Goal: Information Seeking & Learning: Learn about a topic

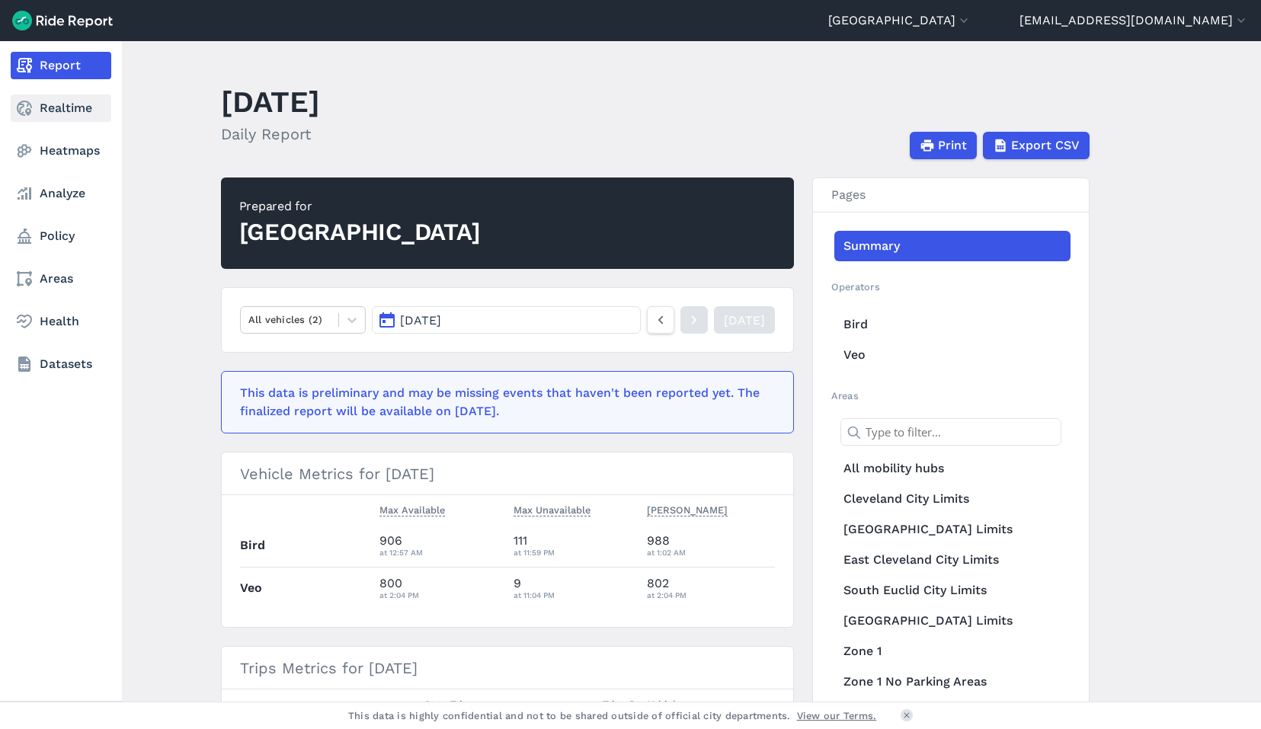
click at [74, 114] on link "Realtime" at bounding box center [61, 107] width 101 height 27
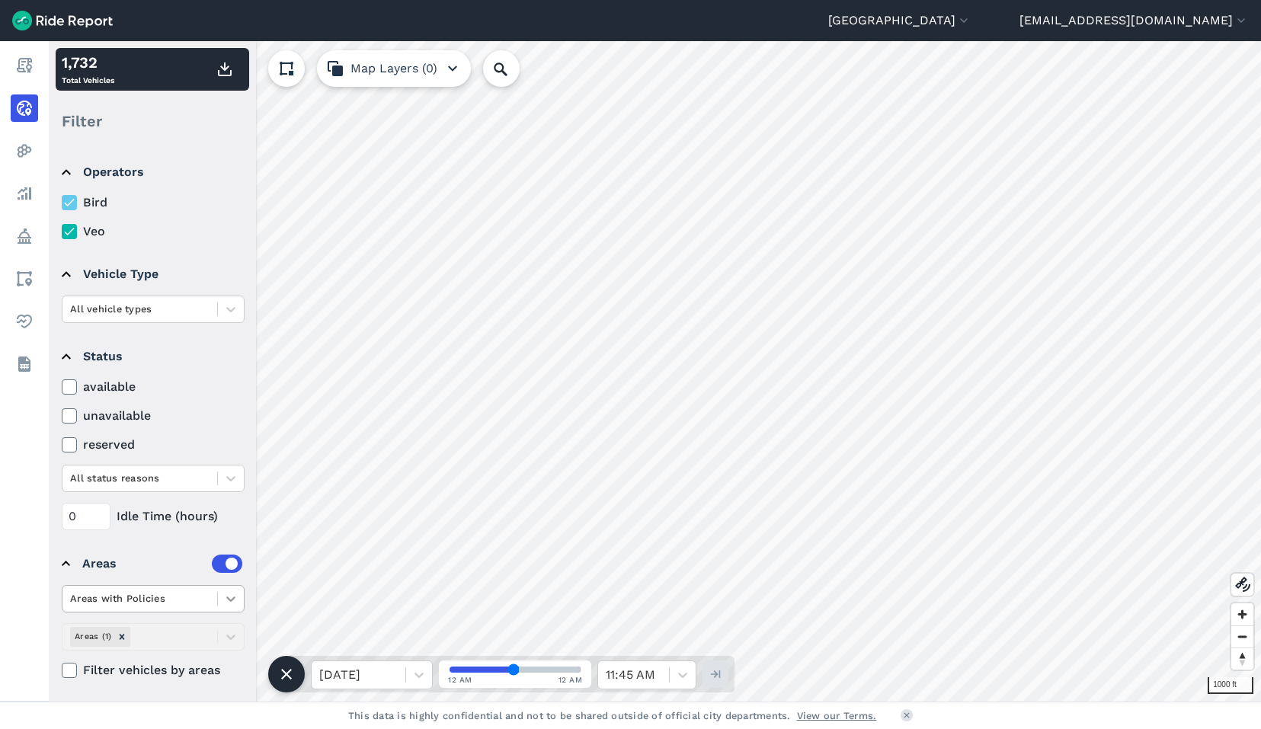
click at [237, 587] on div at bounding box center [231, 599] width 26 height 26
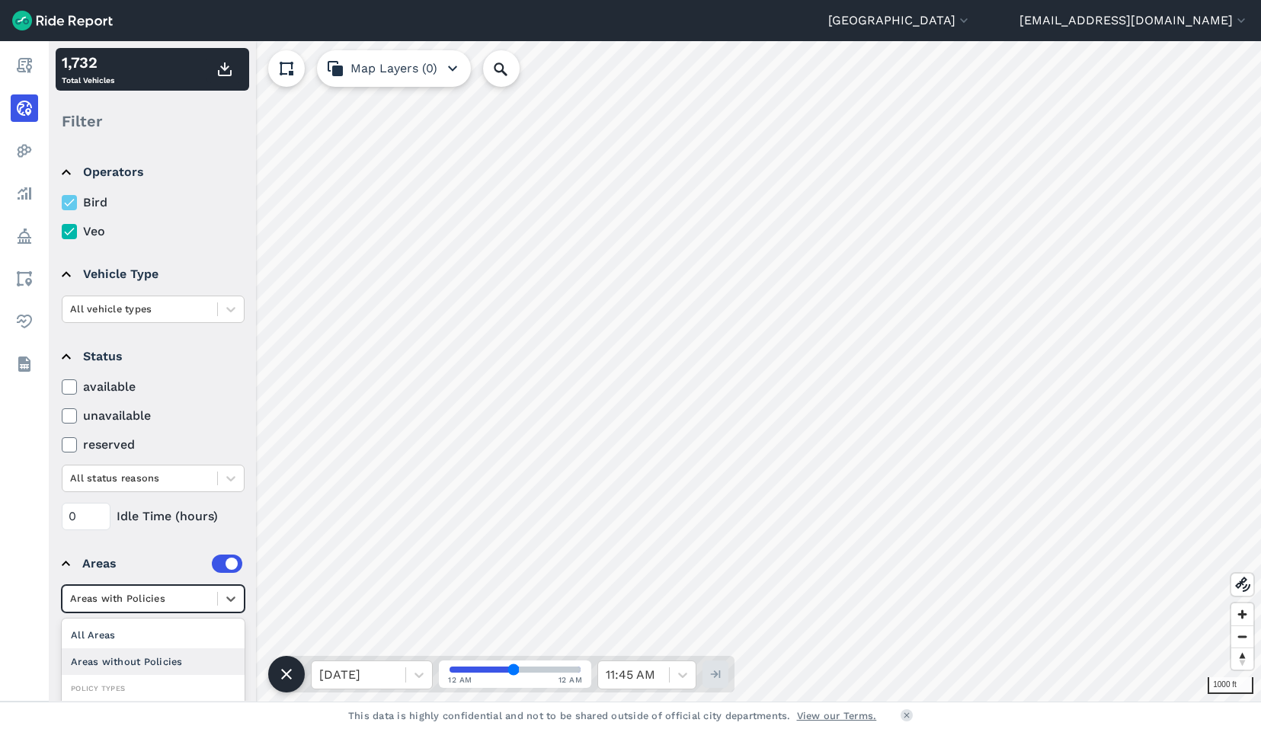
click at [180, 667] on div "Areas without Policies" at bounding box center [153, 661] width 183 height 27
click at [155, 599] on div at bounding box center [139, 599] width 139 height 18
click at [144, 660] on div "Areas with Policies" at bounding box center [153, 661] width 183 height 27
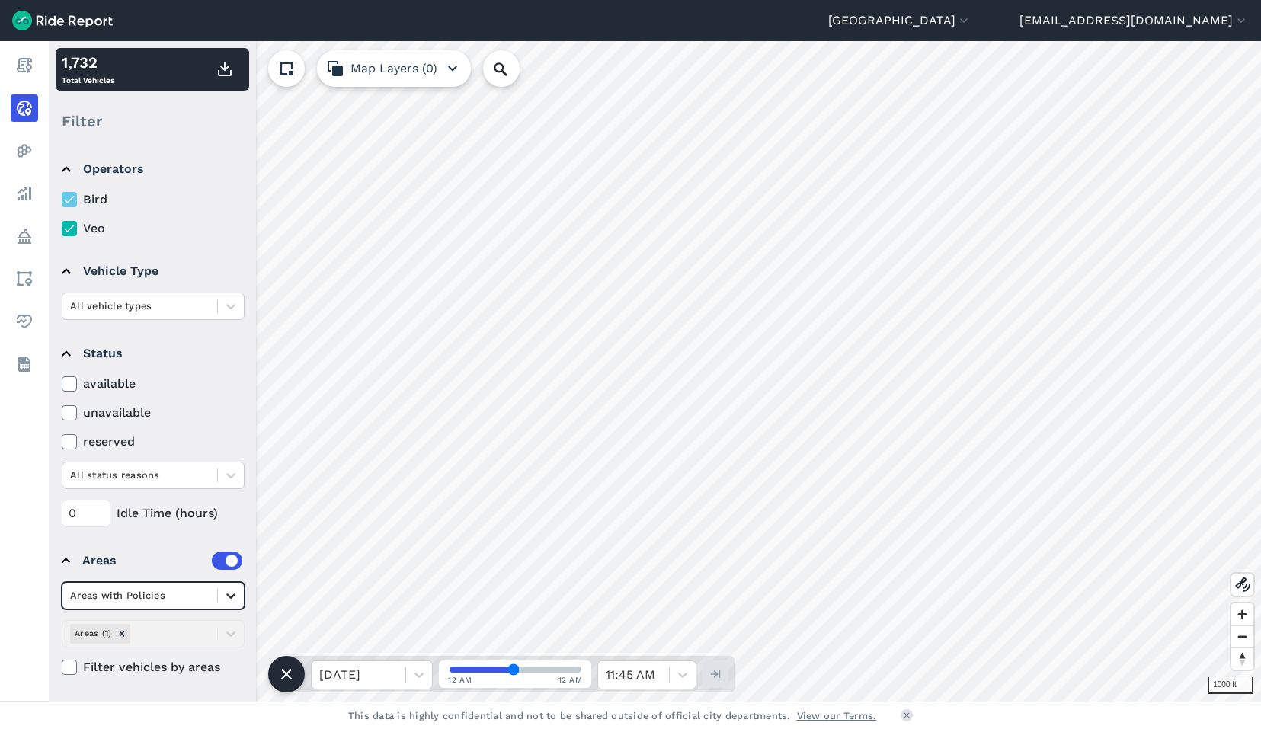
click at [225, 599] on icon at bounding box center [230, 595] width 15 height 15
click at [133, 560] on div "Areas" at bounding box center [162, 561] width 160 height 18
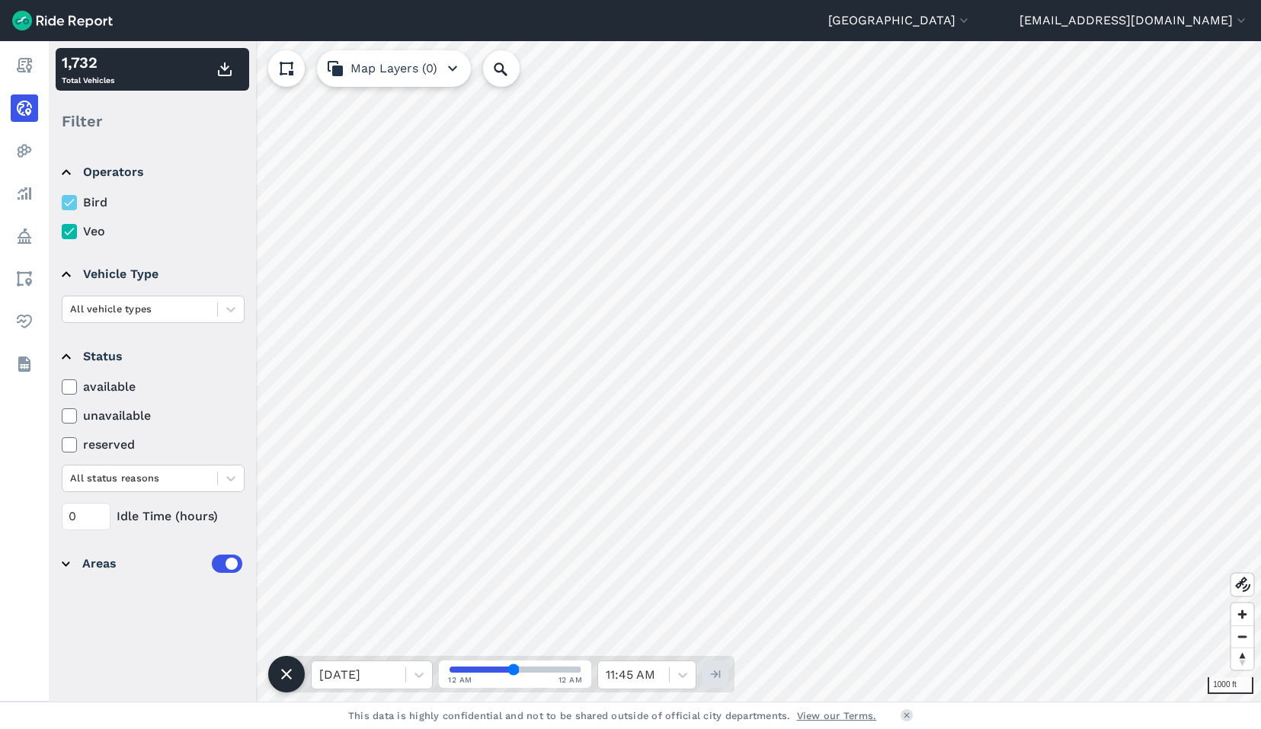
click at [131, 561] on div "Areas" at bounding box center [162, 564] width 160 height 18
click at [398, 67] on button "Map Layers (0)" at bounding box center [394, 68] width 154 height 37
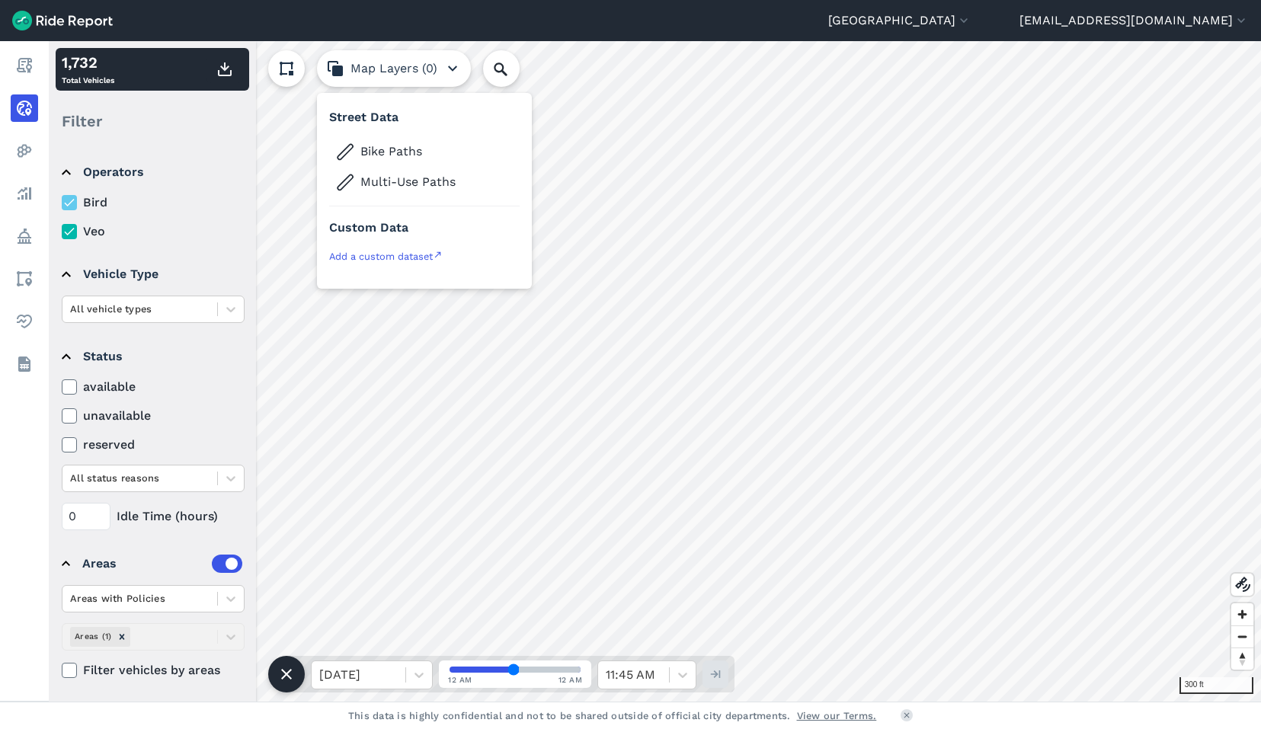
click at [398, 67] on button "Map Layers (0)" at bounding box center [394, 68] width 154 height 37
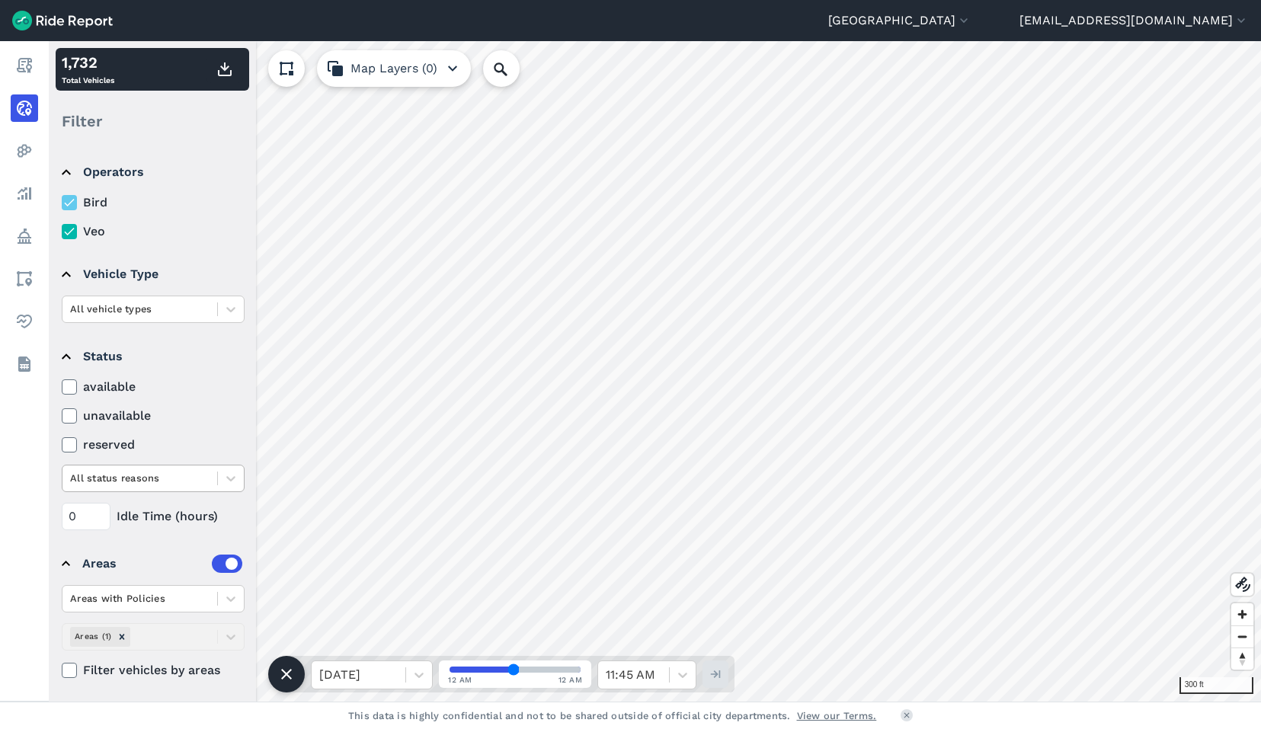
scroll to position [3, 0]
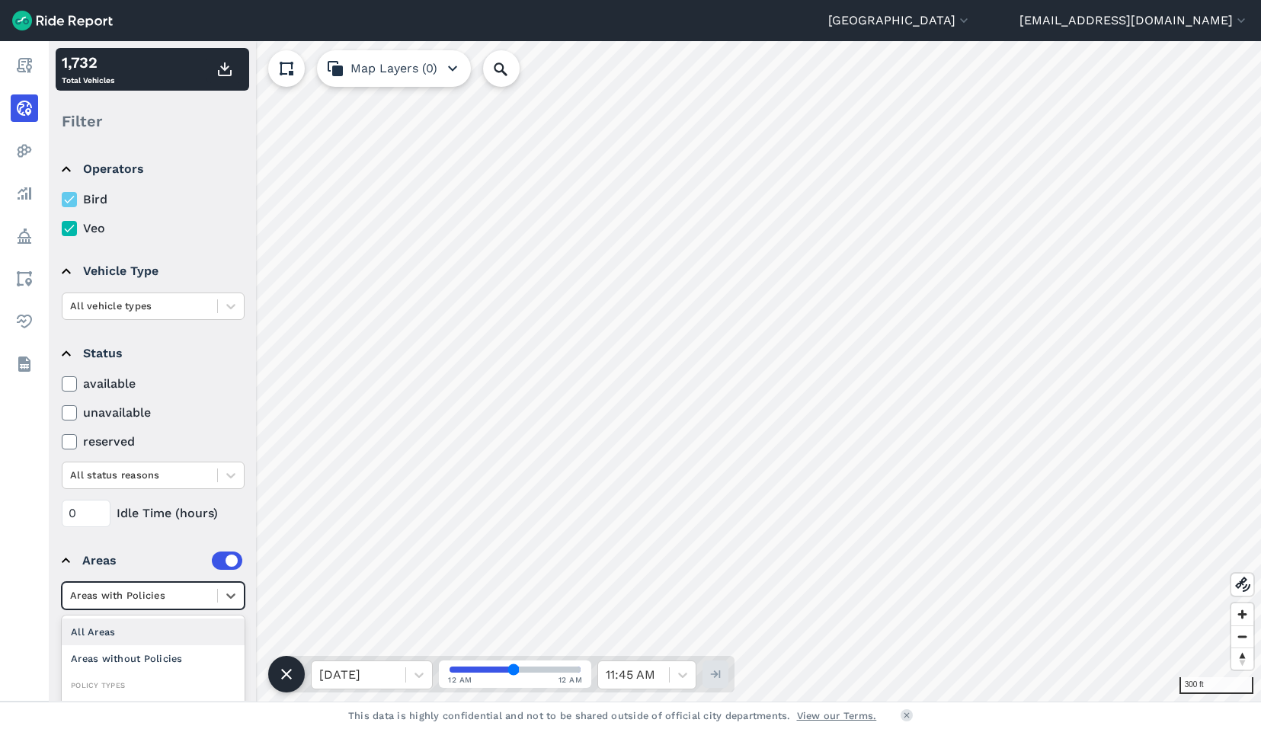
click at [142, 589] on div at bounding box center [139, 596] width 139 height 18
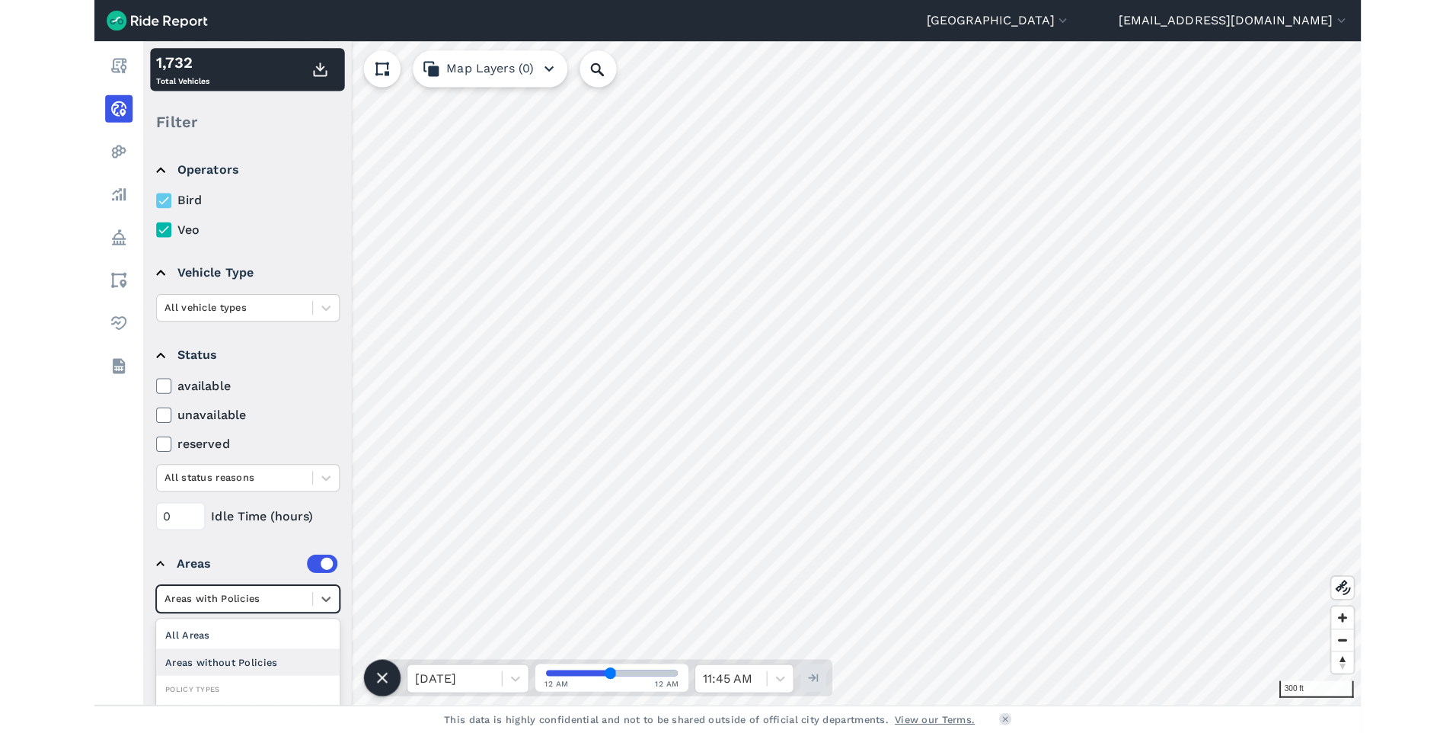
scroll to position [8, 0]
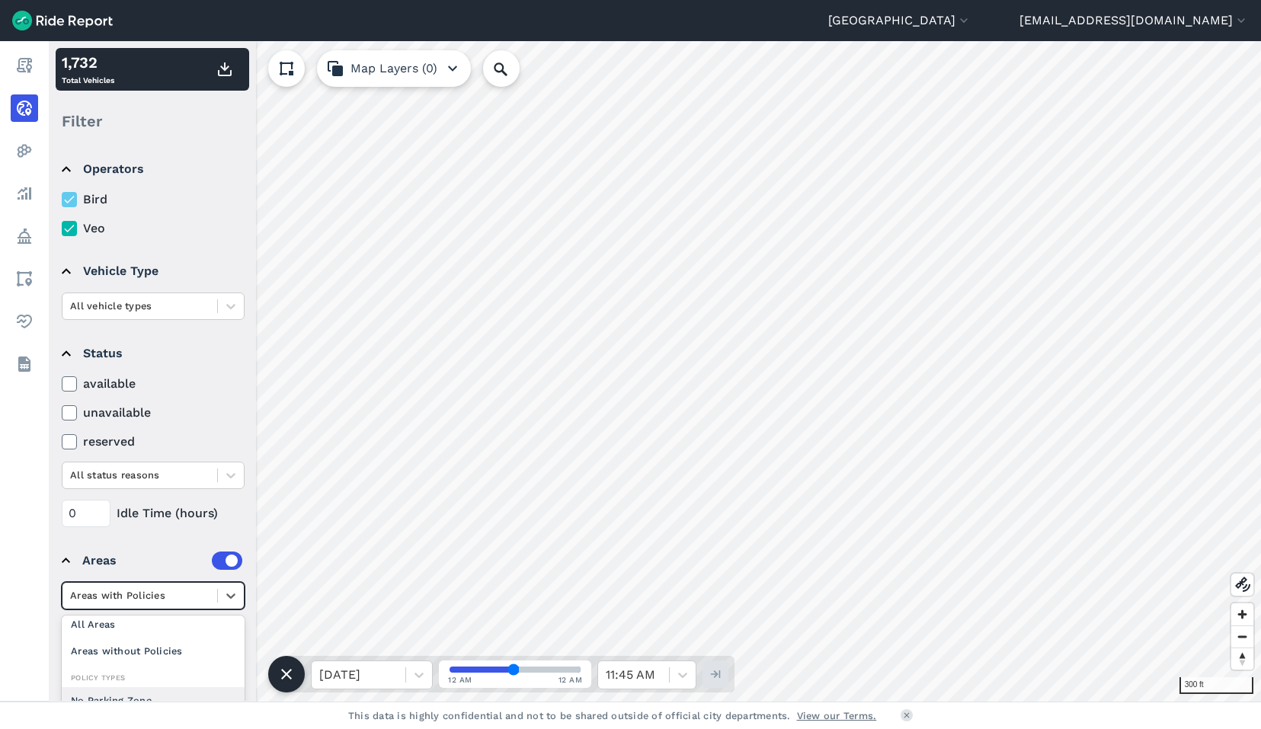
click at [149, 699] on div "No Parking Zone" at bounding box center [153, 700] width 183 height 27
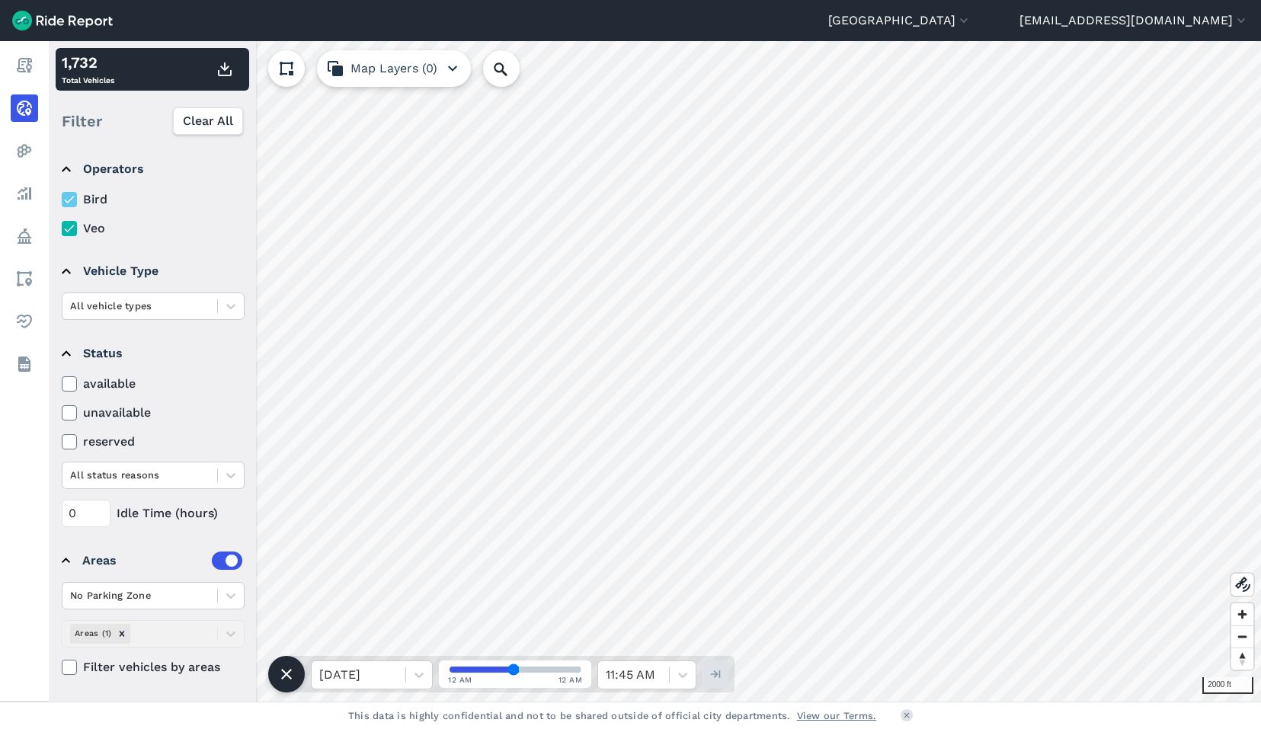
click at [229, 562] on label at bounding box center [227, 561] width 30 height 18
click at [212, 562] on input "checkbox" at bounding box center [212, 560] width 0 height 10
click at [215, 561] on label at bounding box center [227, 561] width 30 height 18
click at [212, 561] on input "checkbox" at bounding box center [212, 560] width 0 height 10
click at [149, 593] on div at bounding box center [139, 596] width 139 height 18
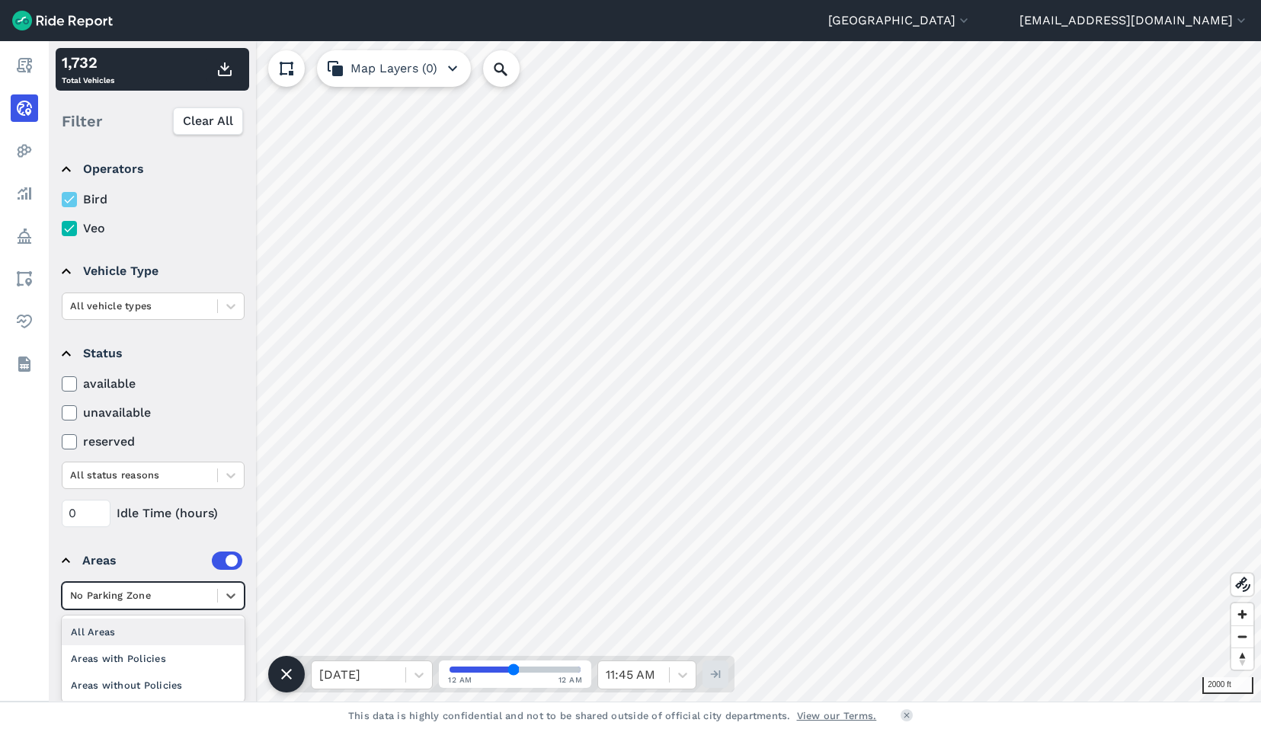
click at [154, 624] on div "All Areas" at bounding box center [153, 632] width 183 height 27
click at [111, 595] on div at bounding box center [139, 596] width 139 height 18
click at [107, 637] on div "Areas with Policies" at bounding box center [153, 632] width 183 height 27
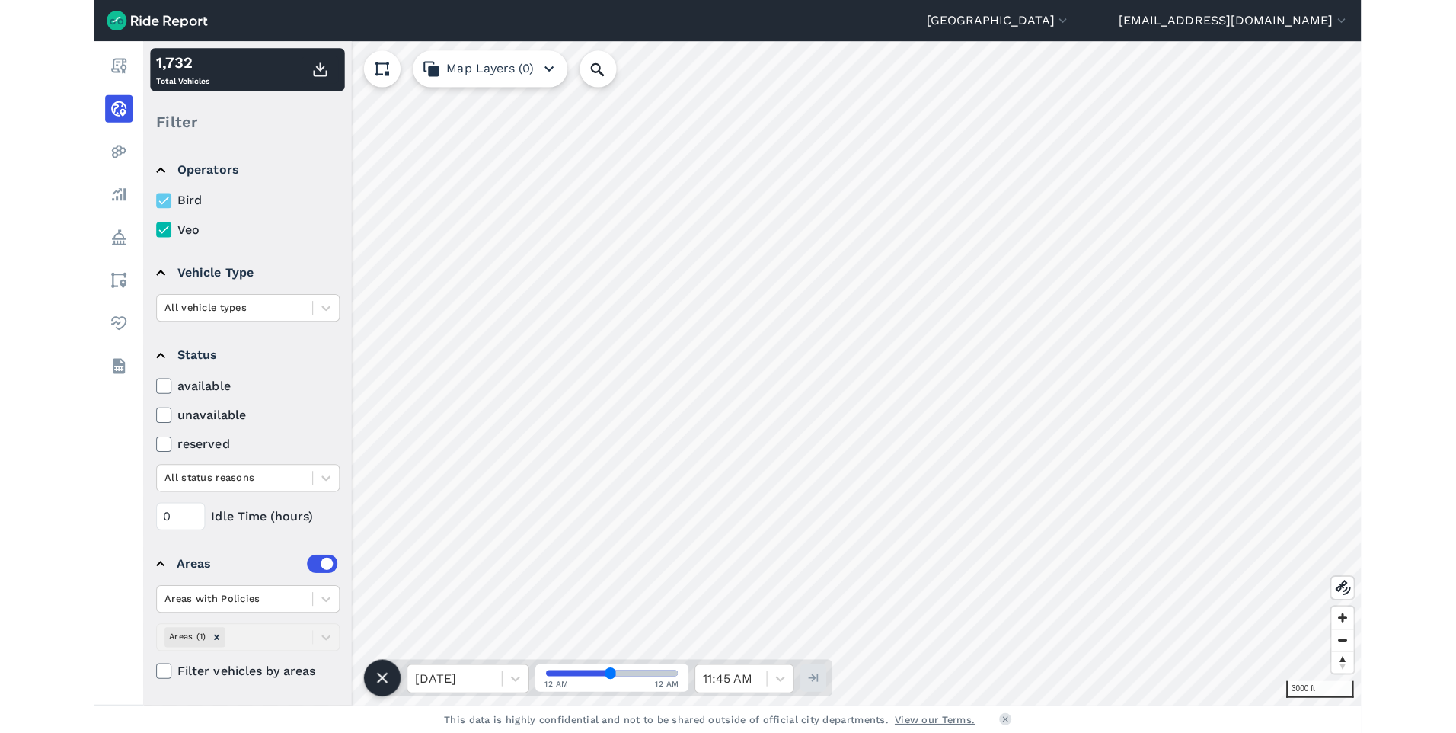
scroll to position [0, 0]
